Goal: Task Accomplishment & Management: Manage account settings

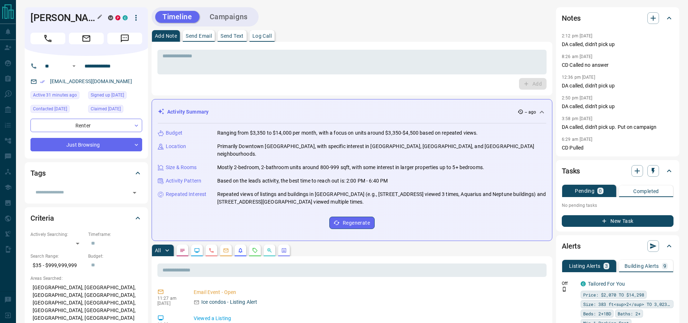
click at [48, 18] on h1 "[PERSON_NAME]" at bounding box center [63, 18] width 67 height 12
drag, startPoint x: 45, startPoint y: 25, endPoint x: 50, endPoint y: 18, distance: 9.0
click at [50, 18] on div "[PERSON_NAME] M P C" at bounding box center [86, 31] width 123 height 49
click at [50, 18] on h1 "[PERSON_NAME]" at bounding box center [63, 18] width 67 height 12
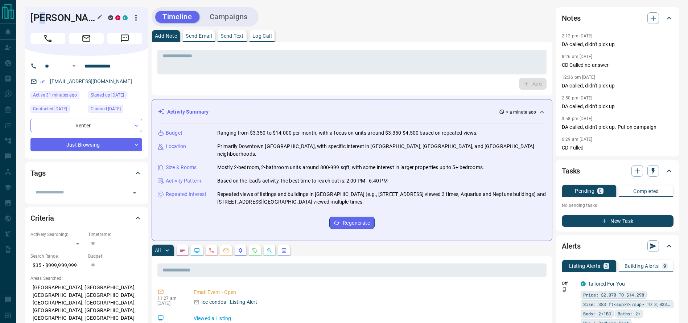
click at [42, 18] on h1 "[PERSON_NAME]" at bounding box center [63, 18] width 67 height 12
click at [46, 44] on button "Call" at bounding box center [47, 39] width 35 height 12
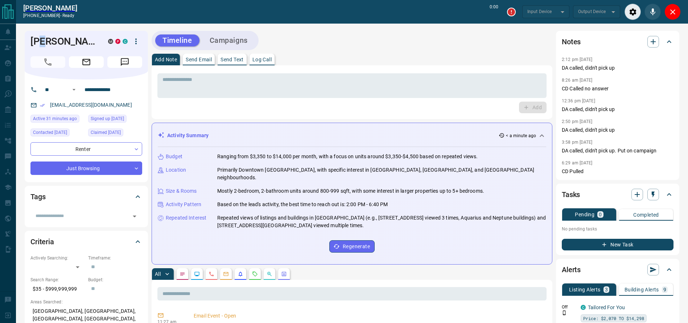
type input "*******"
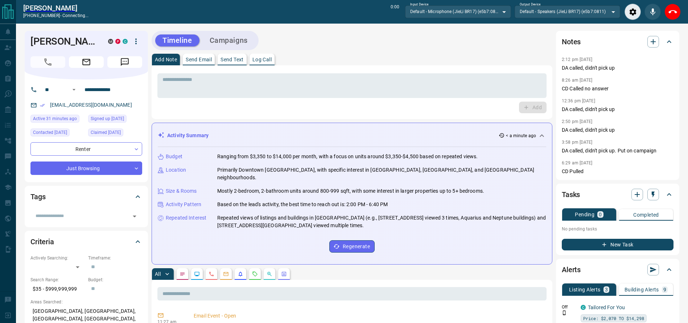
click at [380, 55] on div "Add Note Send Email Send Text Log Call" at bounding box center [352, 60] width 401 height 12
click at [667, 12] on button "End Call" at bounding box center [672, 12] width 16 height 16
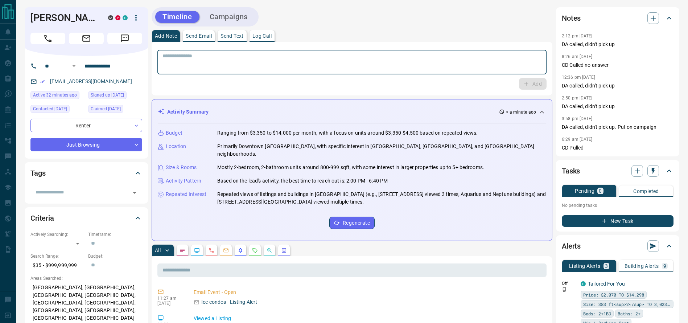
click at [440, 61] on textarea at bounding box center [351, 62] width 379 height 18
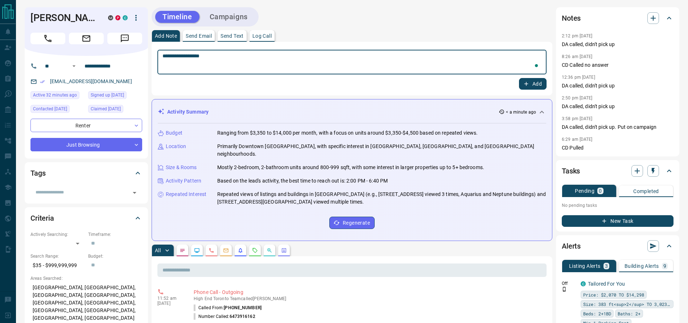
type textarea "**********"
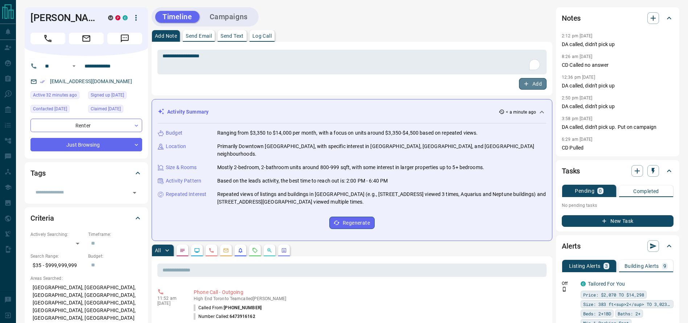
click at [521, 85] on button "Add" at bounding box center [533, 84] width 28 height 12
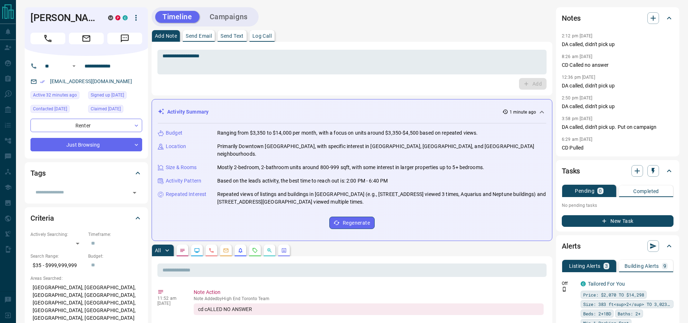
click at [370, 41] on div "Add Note Send Email Send Text Log Call" at bounding box center [352, 36] width 401 height 12
click at [411, 16] on div "Timeline Campaigns" at bounding box center [352, 16] width 401 height 19
click at [446, 17] on div "Timeline Campaigns" at bounding box center [352, 16] width 401 height 19
